Goal: Task Accomplishment & Management: Use online tool/utility

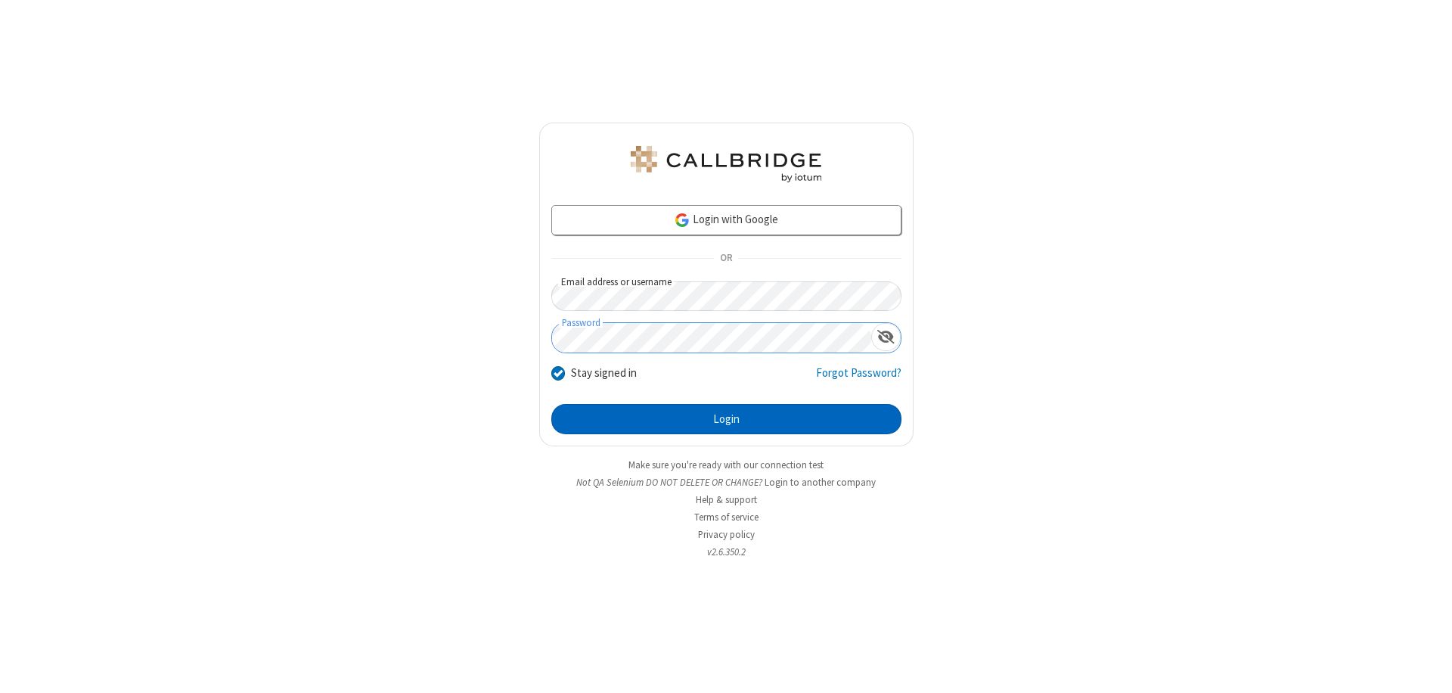
click at [726, 419] on button "Login" at bounding box center [726, 419] width 350 height 30
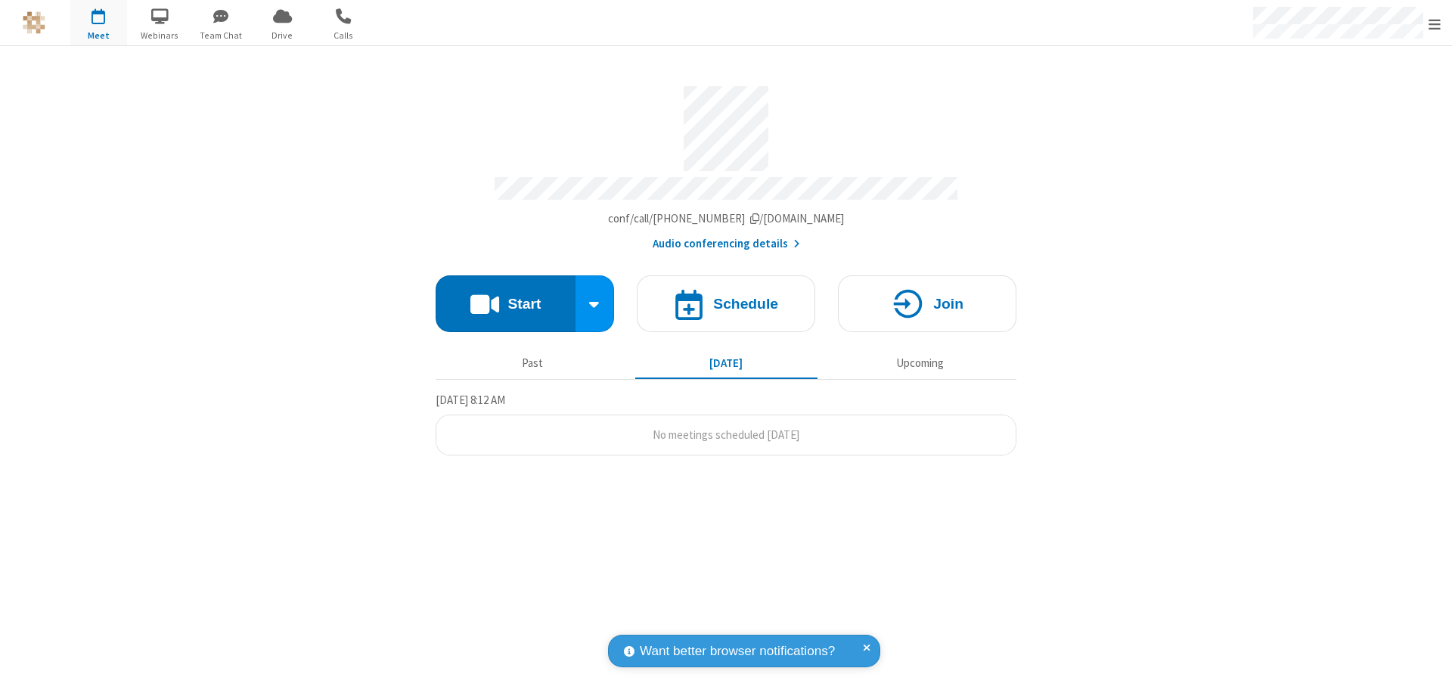
click at [505, 296] on button "Start" at bounding box center [506, 303] width 140 height 57
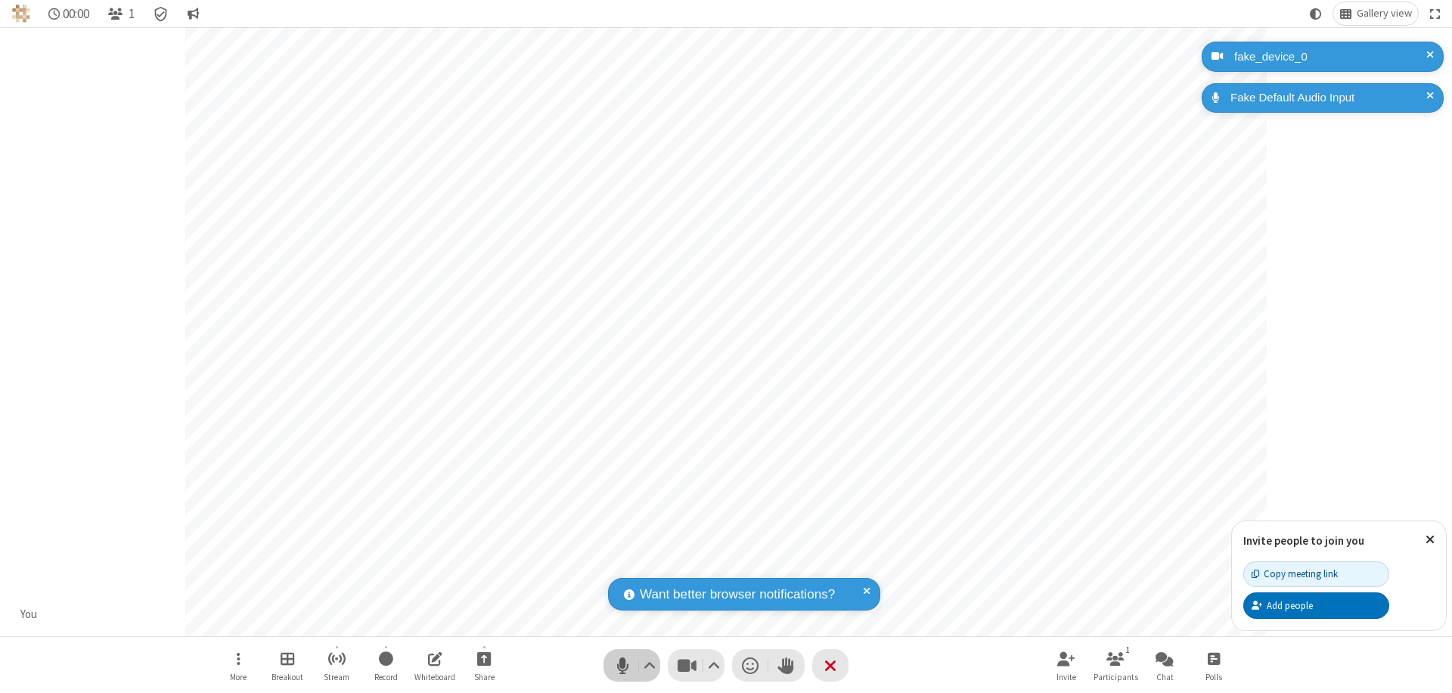
click at [622, 665] on span "Mute (⌘+Shift+A)" at bounding box center [622, 665] width 23 height 22
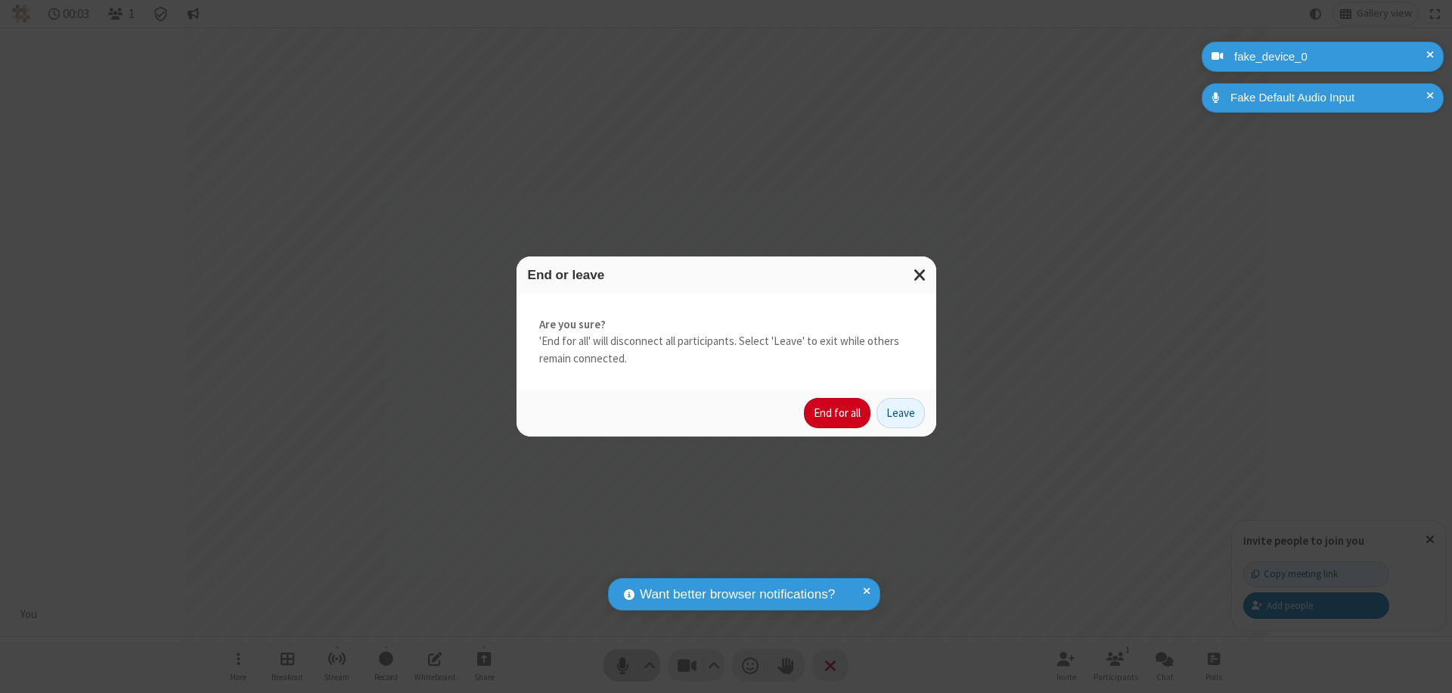
click at [838, 413] on button "End for all" at bounding box center [837, 413] width 67 height 30
